Goal: Find specific page/section: Find specific page/section

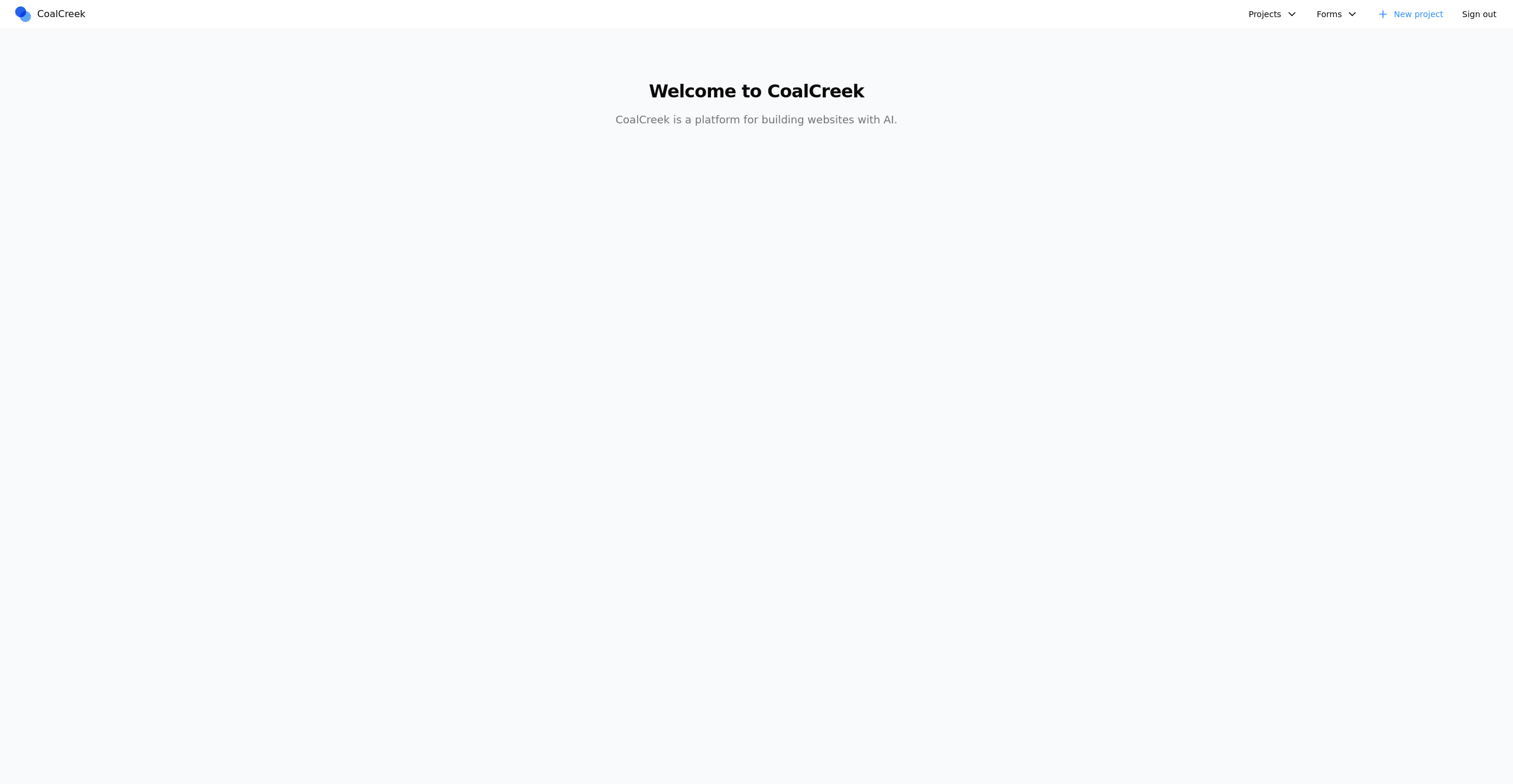
click at [1254, 18] on button "Projects" at bounding box center [1273, 15] width 63 height 19
click at [1305, 104] on link "Physiotherapist" at bounding box center [1305, 102] width 110 height 20
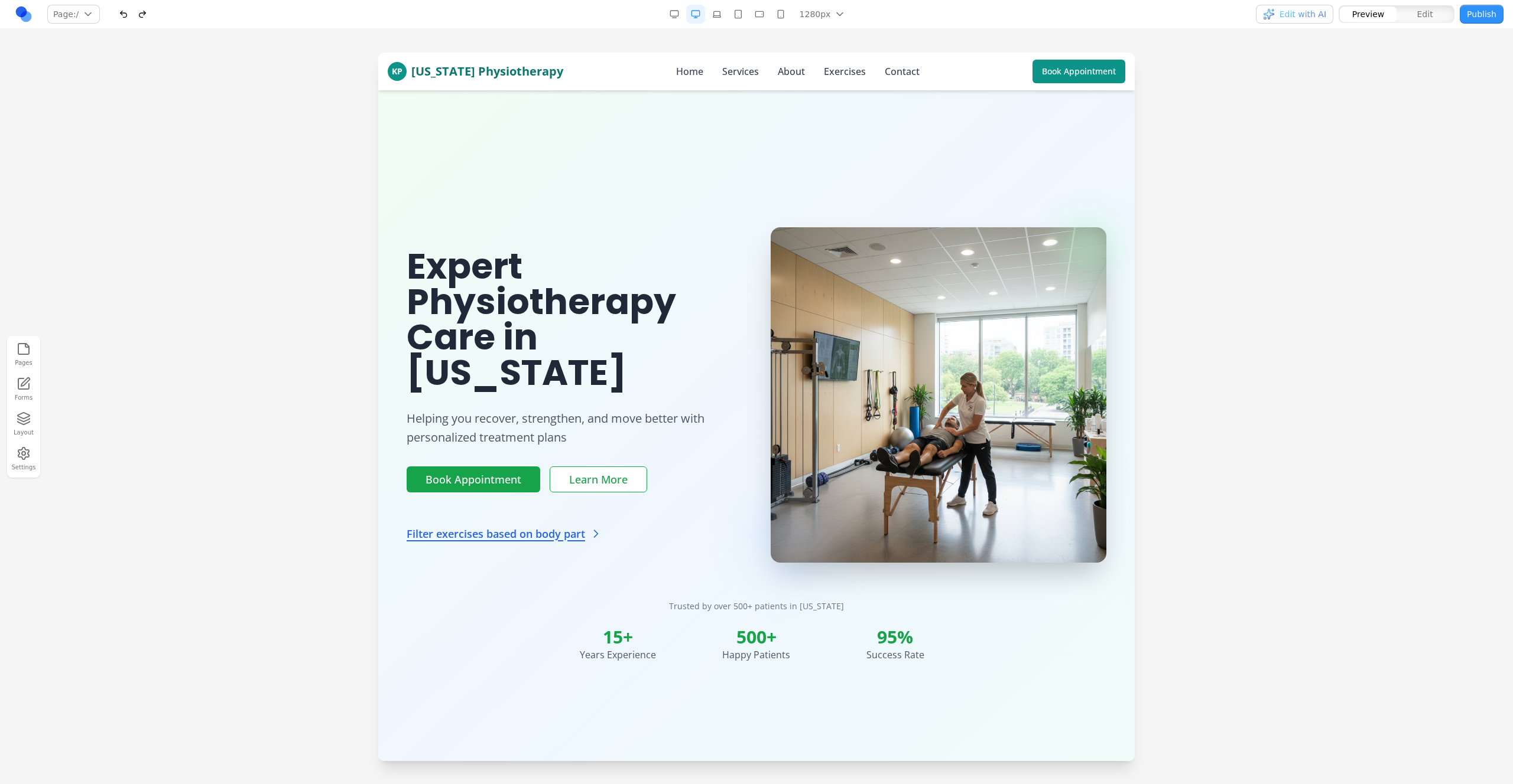
click at [1136, 218] on div at bounding box center [756, 417] width 1513 height 731
